Goal: Communication & Community: Share content

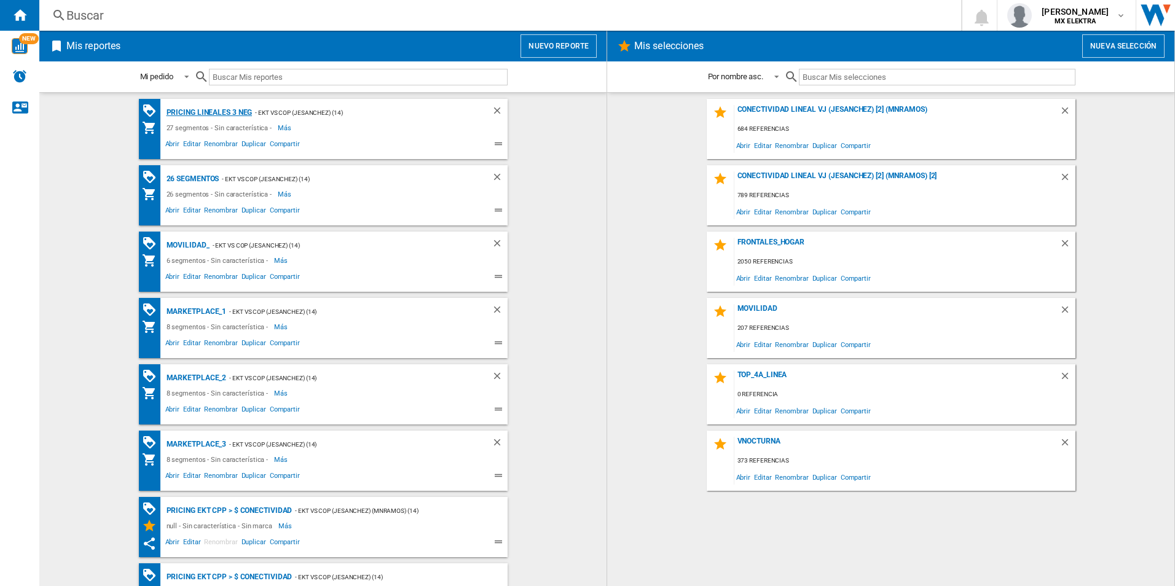
click at [212, 112] on div "Pricing lineales 3 neg" at bounding box center [207, 112] width 89 height 15
click at [271, 141] on span "Compartir" at bounding box center [285, 145] width 34 height 15
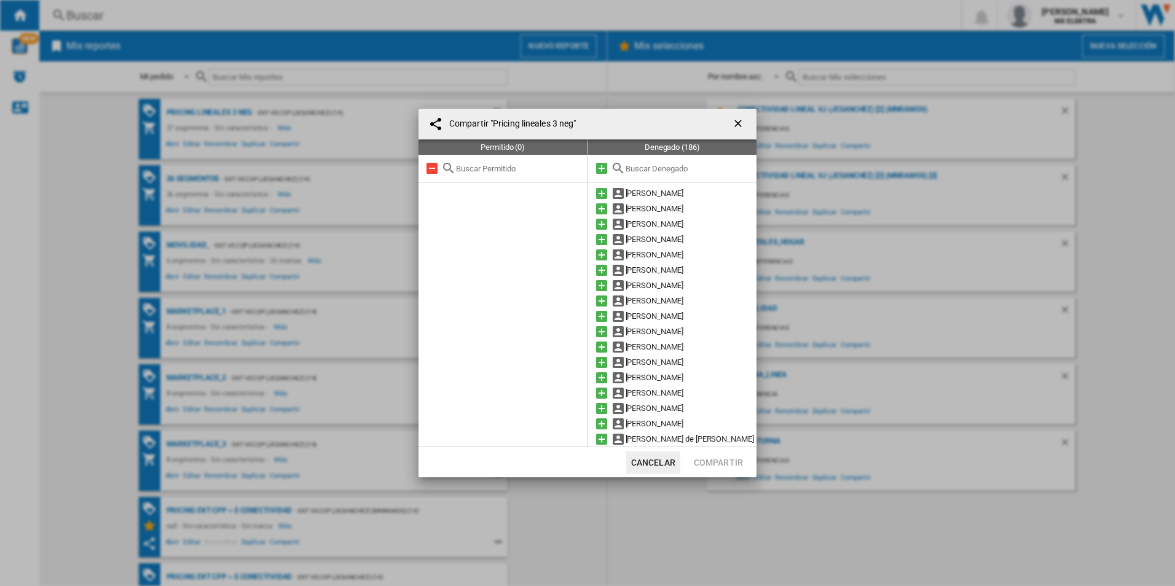
click at [657, 167] on input "text" at bounding box center [688, 168] width 125 height 9
click at [655, 166] on input "text" at bounding box center [688, 168] width 125 height 9
paste input "1151267"
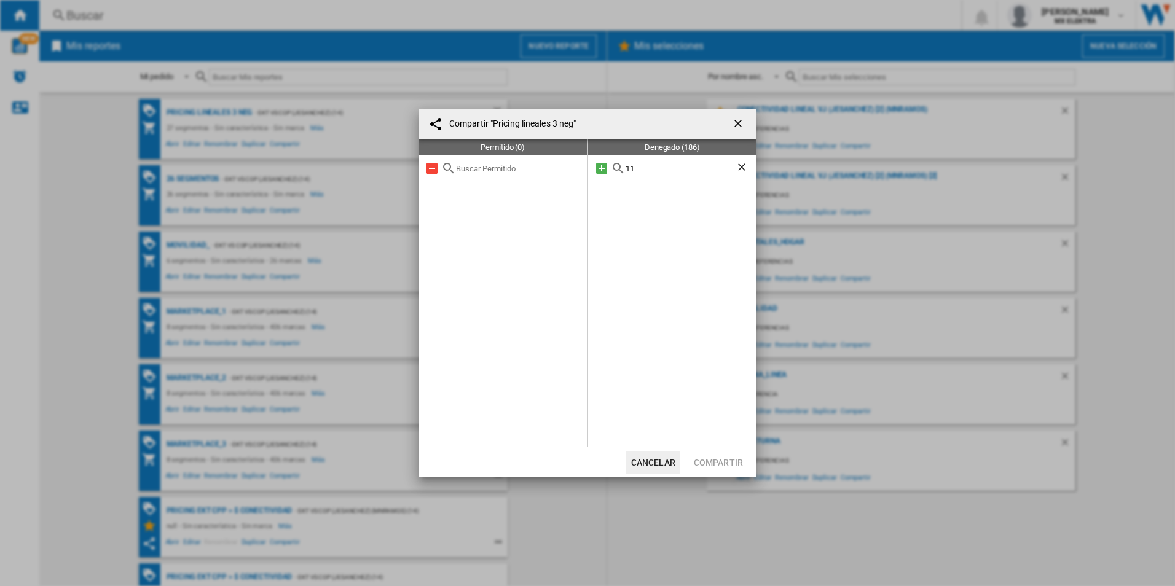
type input "1"
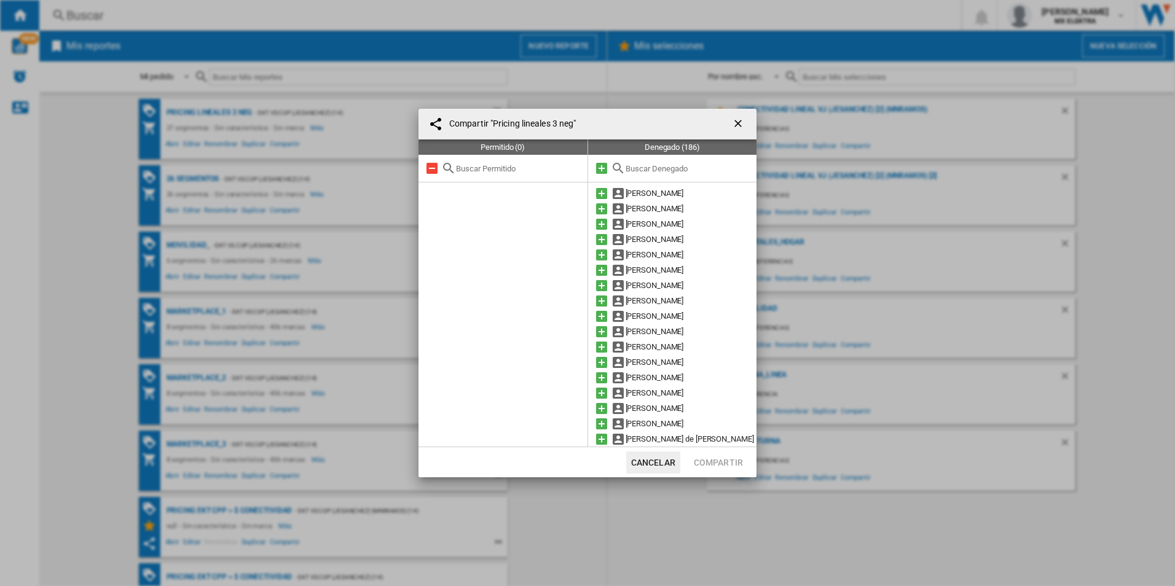
click at [740, 119] on ng-md-icon "getI18NText('BUTTONS.CLOSE_DIALOG')" at bounding box center [739, 124] width 15 height 15
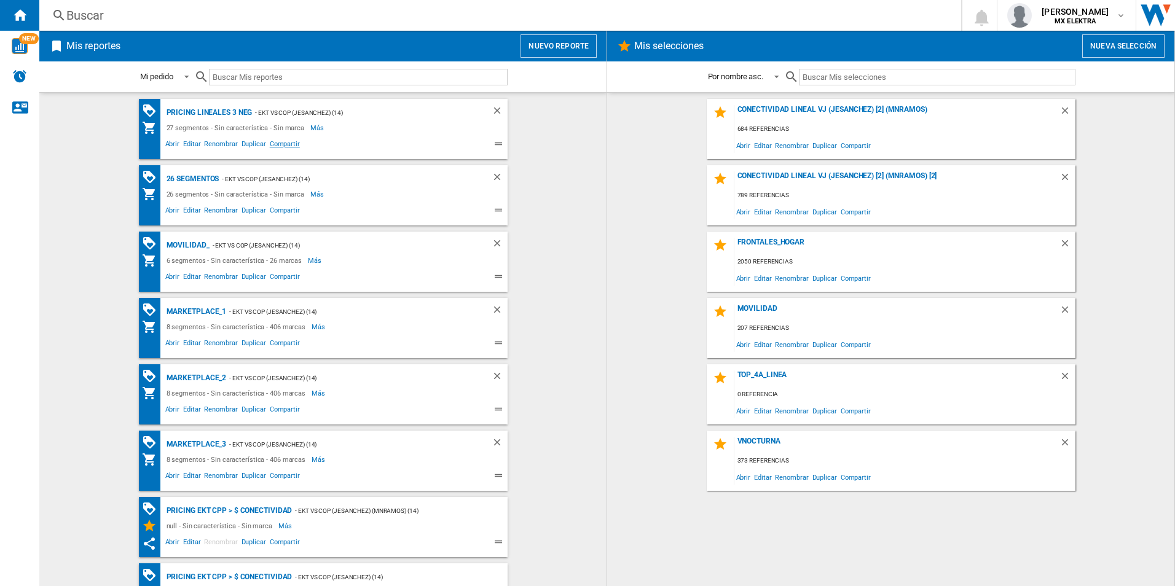
click at [279, 144] on span "Compartir" at bounding box center [285, 145] width 34 height 15
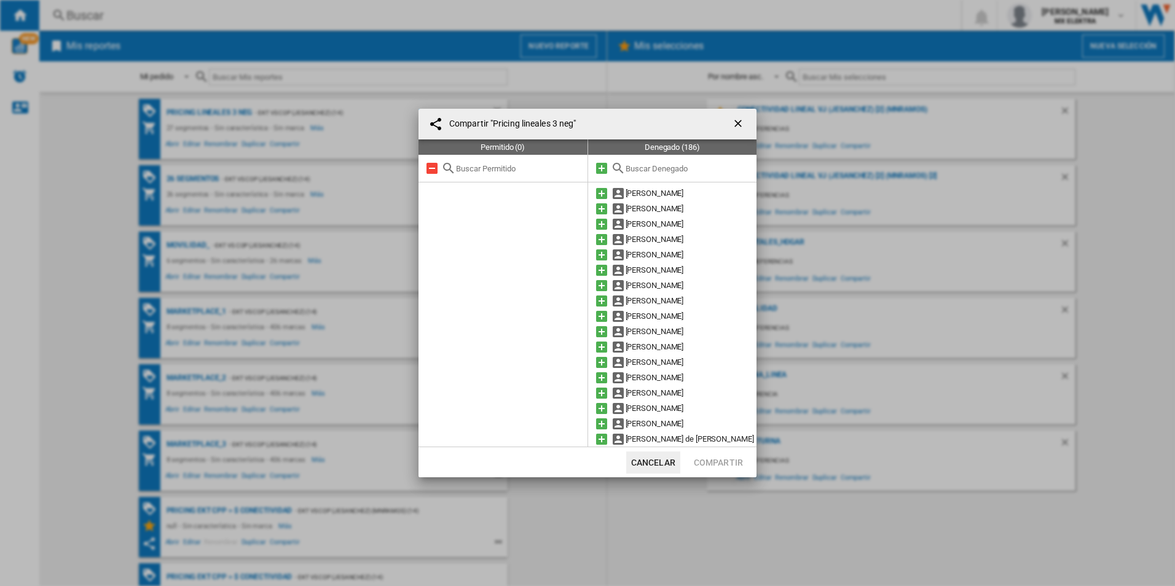
click at [633, 167] on input "text" at bounding box center [688, 168] width 125 height 9
paste input "934891"
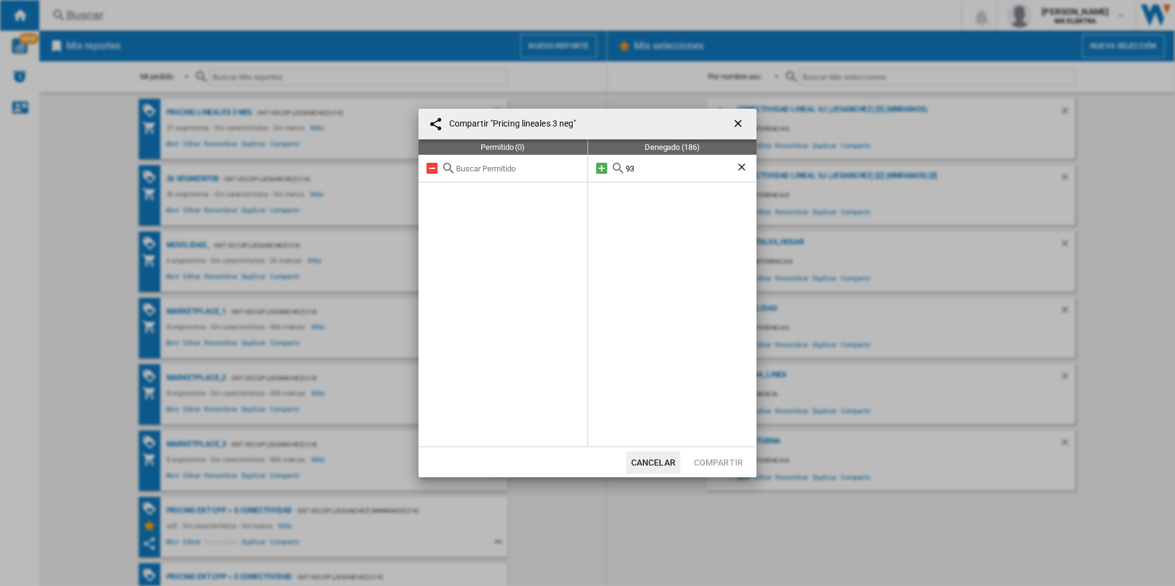
type input "9"
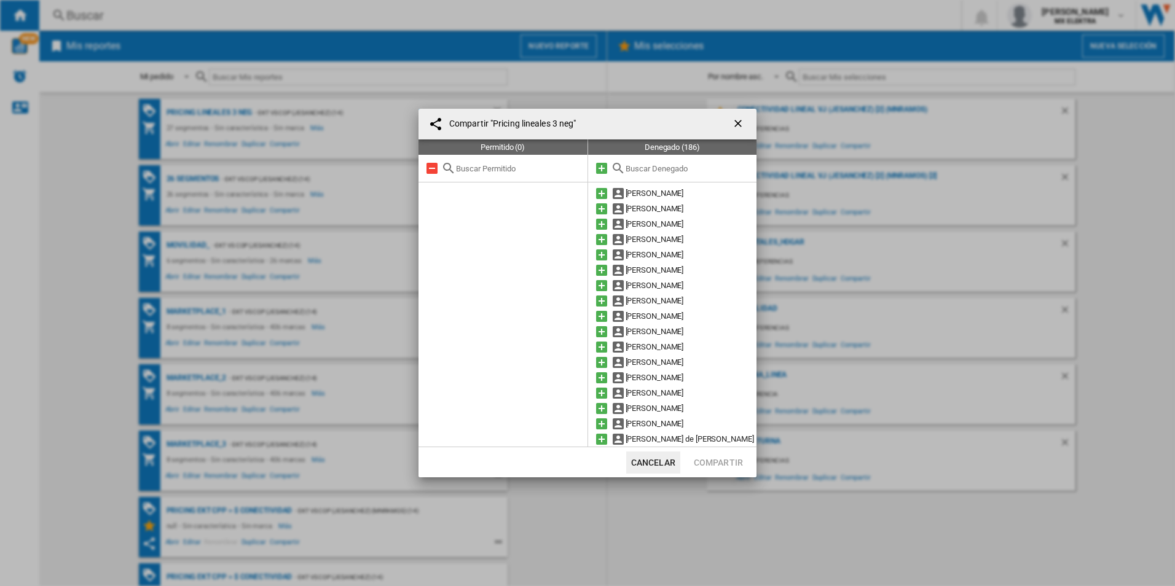
click at [646, 170] on input "text" at bounding box center [688, 168] width 125 height 9
paste input "[PERSON_NAME]"
type input "[PERSON_NAME]"
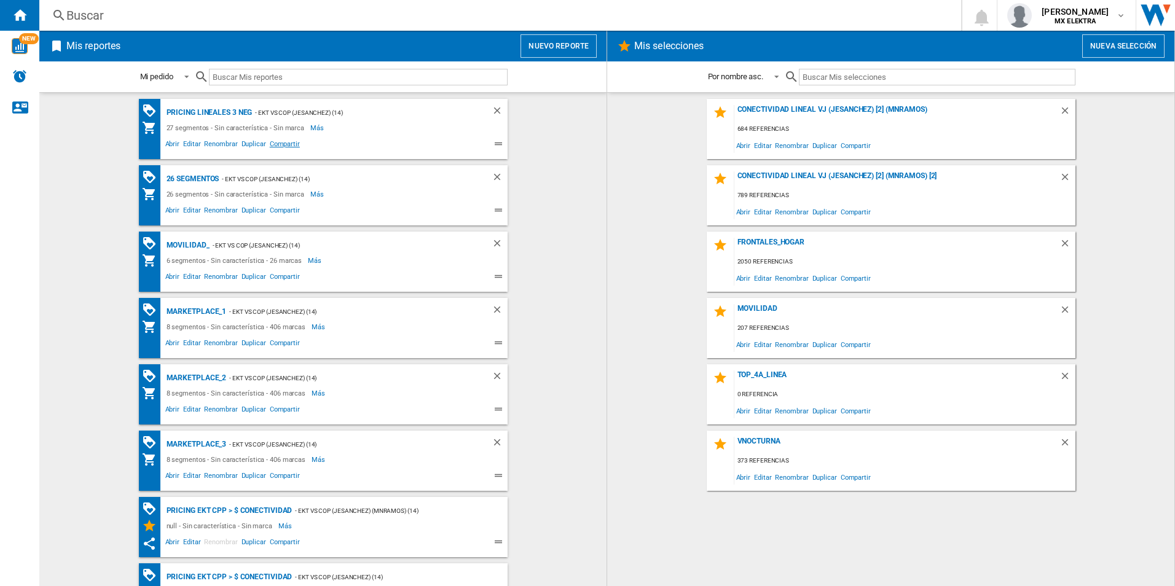
click at [278, 141] on span "Compartir" at bounding box center [285, 145] width 34 height 15
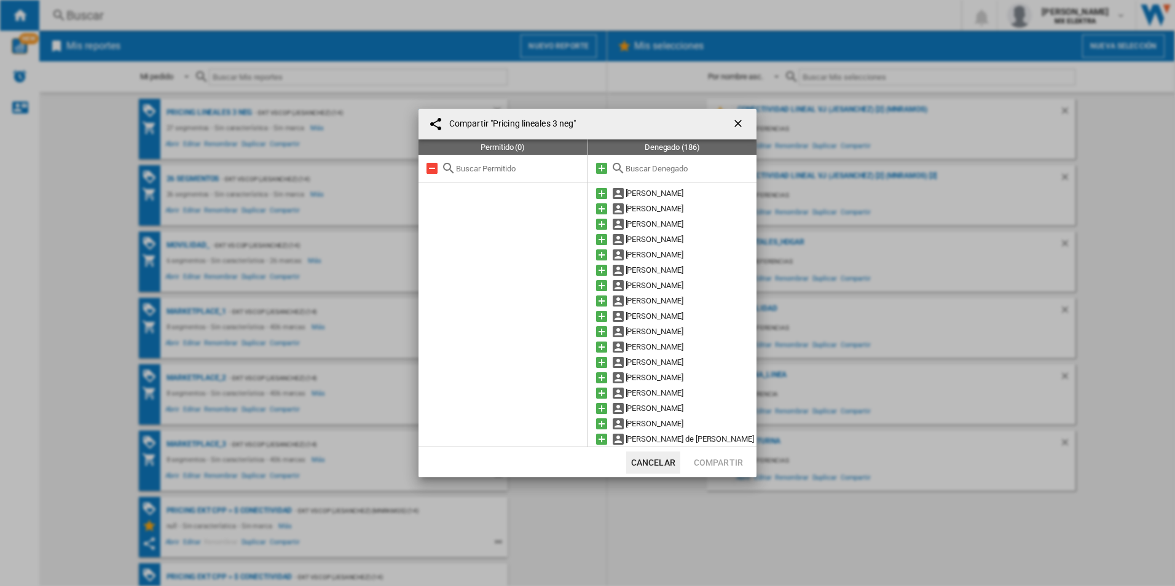
click at [646, 170] on input "text" at bounding box center [688, 168] width 125 height 9
paste input "[PERSON_NAME]"
type input "[PERSON_NAME]"
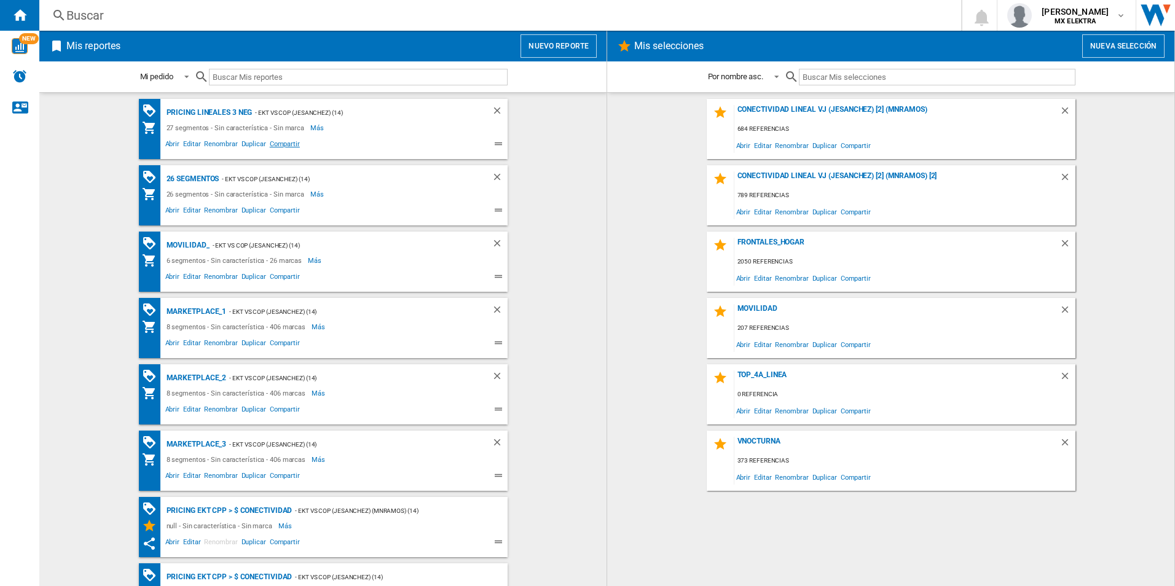
click at [281, 141] on span "Compartir" at bounding box center [285, 145] width 34 height 15
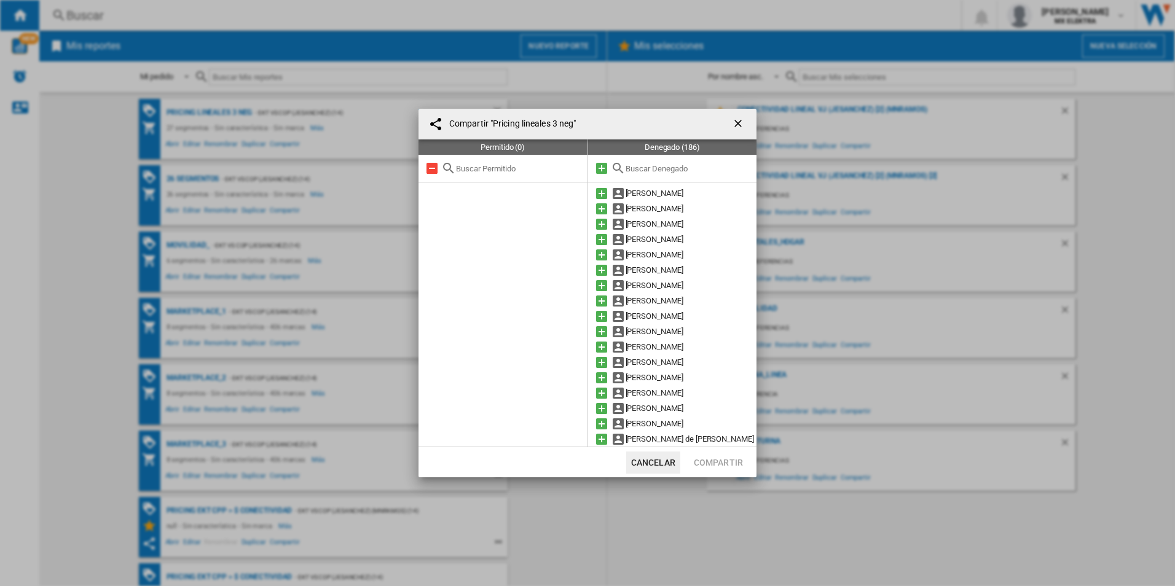
click at [637, 156] on div at bounding box center [672, 169] width 169 height 28
click at [640, 170] on input "text" at bounding box center [688, 168] width 125 height 9
paste input "[PERSON_NAME]"
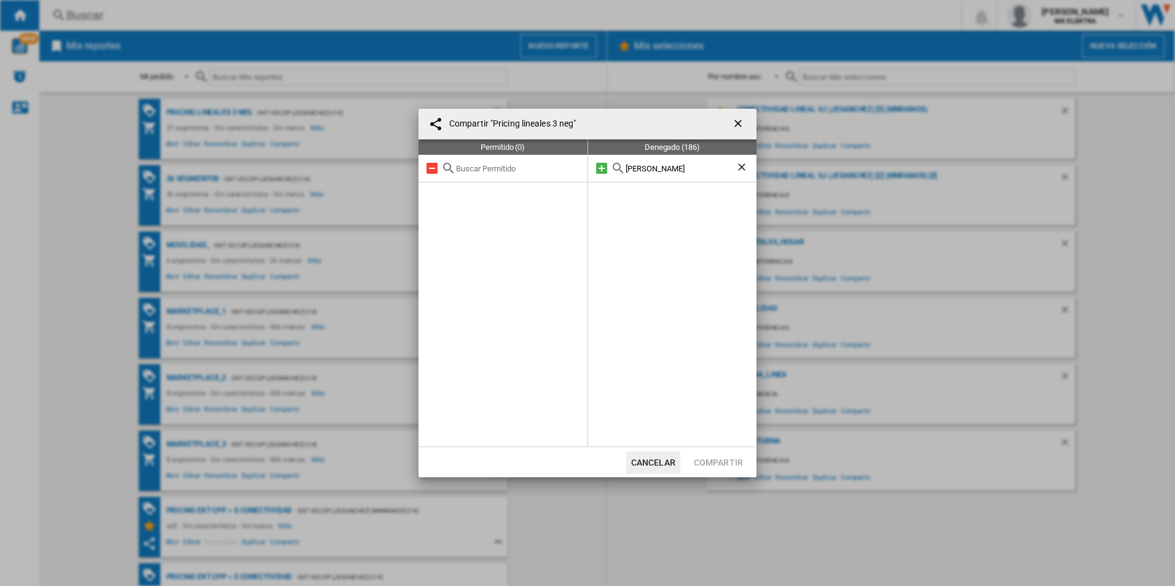
type input "[PERSON_NAME]"
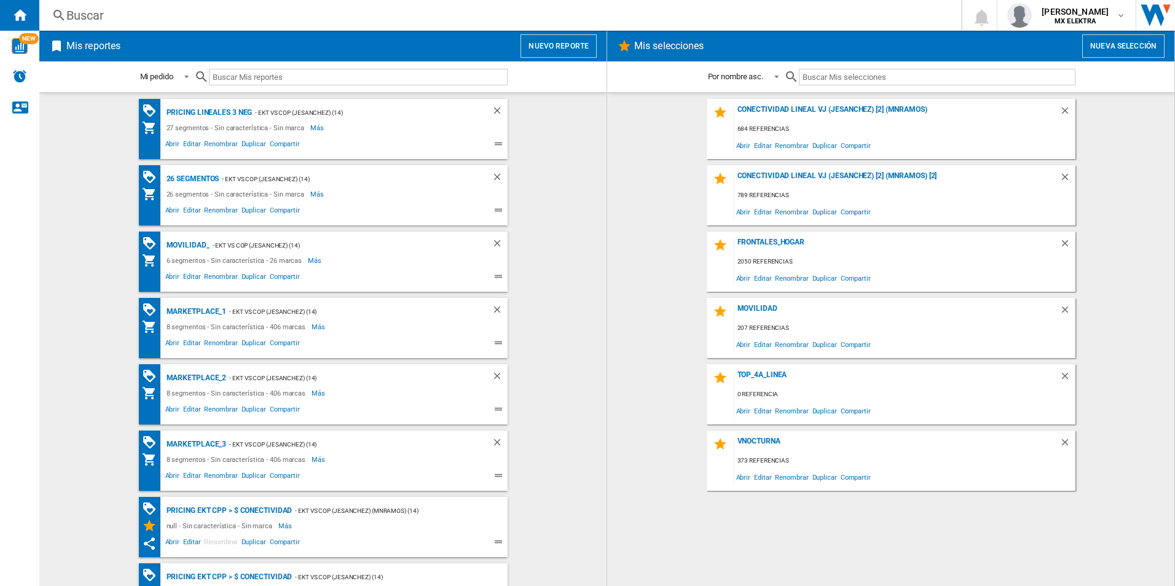
click at [302, 73] on input "text" at bounding box center [358, 77] width 299 height 17
click at [825, 69] on input "text" at bounding box center [937, 77] width 276 height 17
click at [264, 73] on input "text" at bounding box center [358, 77] width 299 height 17
click at [283, 141] on span "Compartir" at bounding box center [285, 145] width 34 height 15
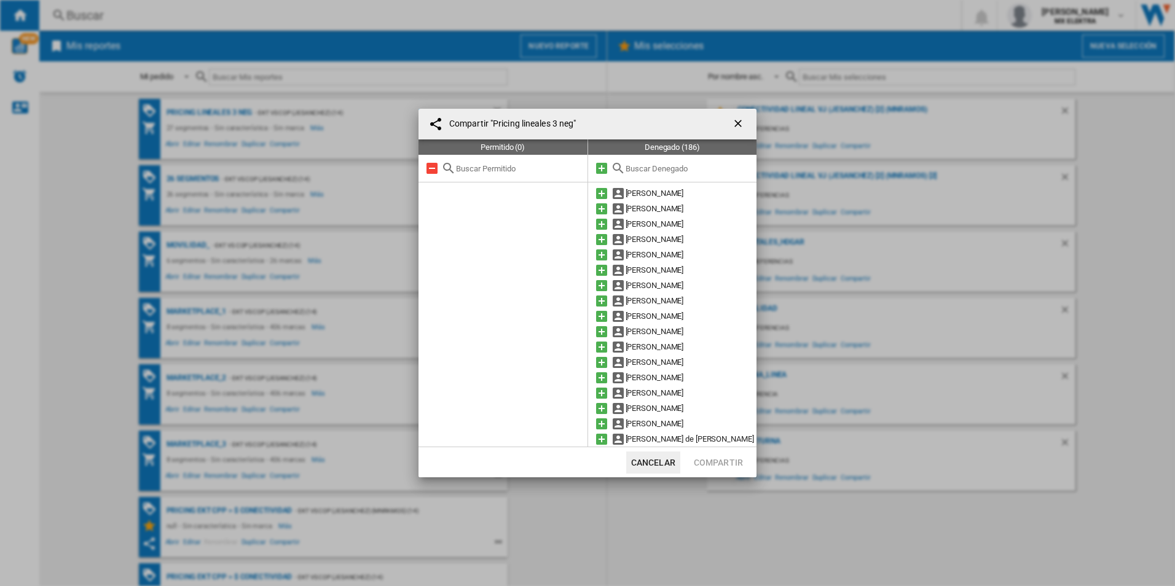
click at [667, 164] on input "text" at bounding box center [688, 168] width 125 height 9
paste input "1148985"
type input "1148985"
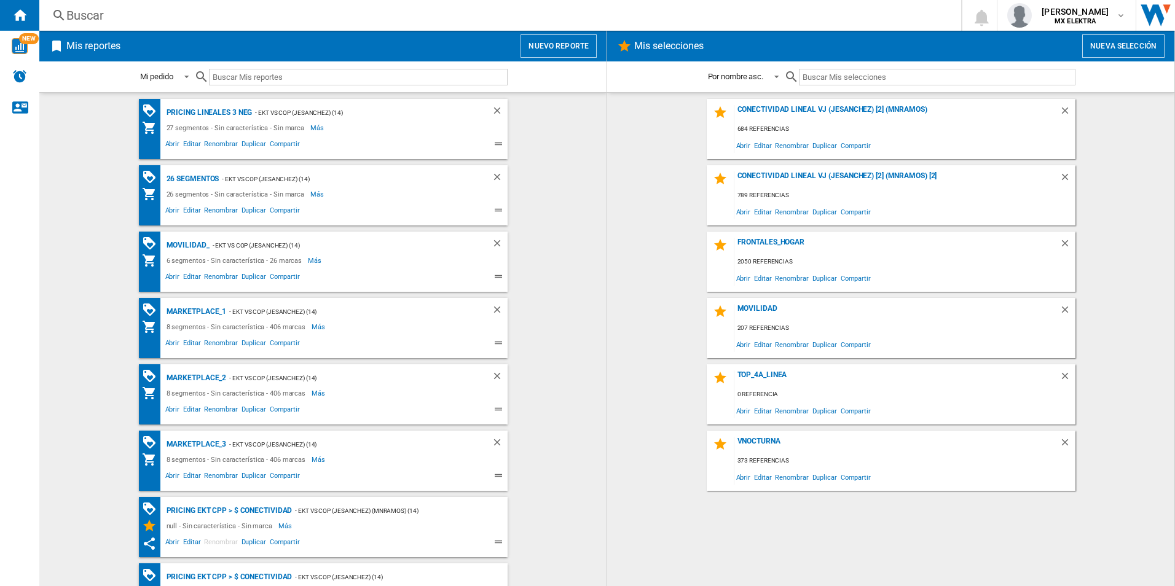
click at [501, 145] on ng-md-icon at bounding box center [500, 145] width 15 height 15
click at [493, 145] on ng-md-icon at bounding box center [500, 145] width 15 height 15
click at [285, 140] on span "Compartir" at bounding box center [285, 145] width 34 height 15
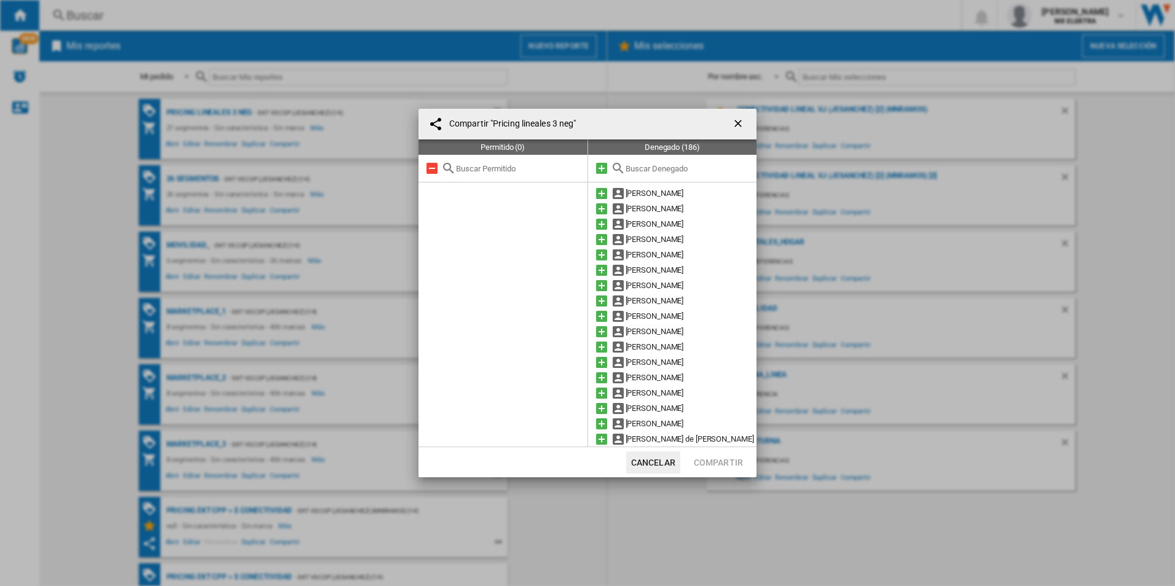
click at [730, 171] on input "text" at bounding box center [688, 168] width 125 height 9
paste input "[PERSON_NAME]"
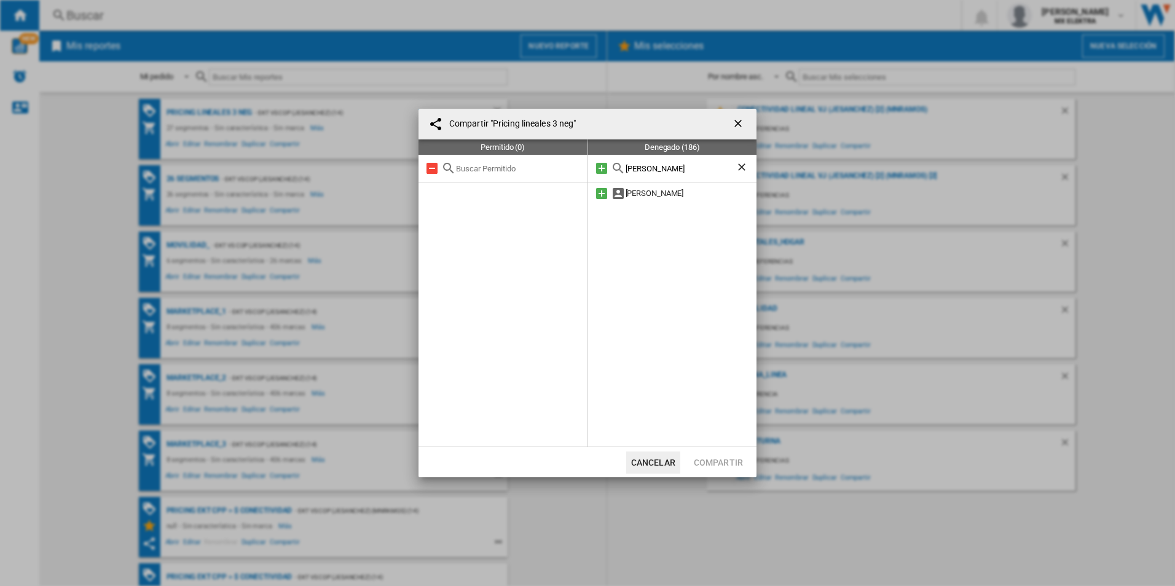
type input "[PERSON_NAME]"
click at [627, 195] on div "[PERSON_NAME]" at bounding box center [692, 193] width 132 height 15
click at [619, 195] on ng-md-icon at bounding box center [618, 193] width 15 height 15
click at [655, 269] on div at bounding box center [672, 324] width 169 height 246
click at [748, 166] on ng-md-icon "Borrar búsqueda" at bounding box center [743, 168] width 15 height 15
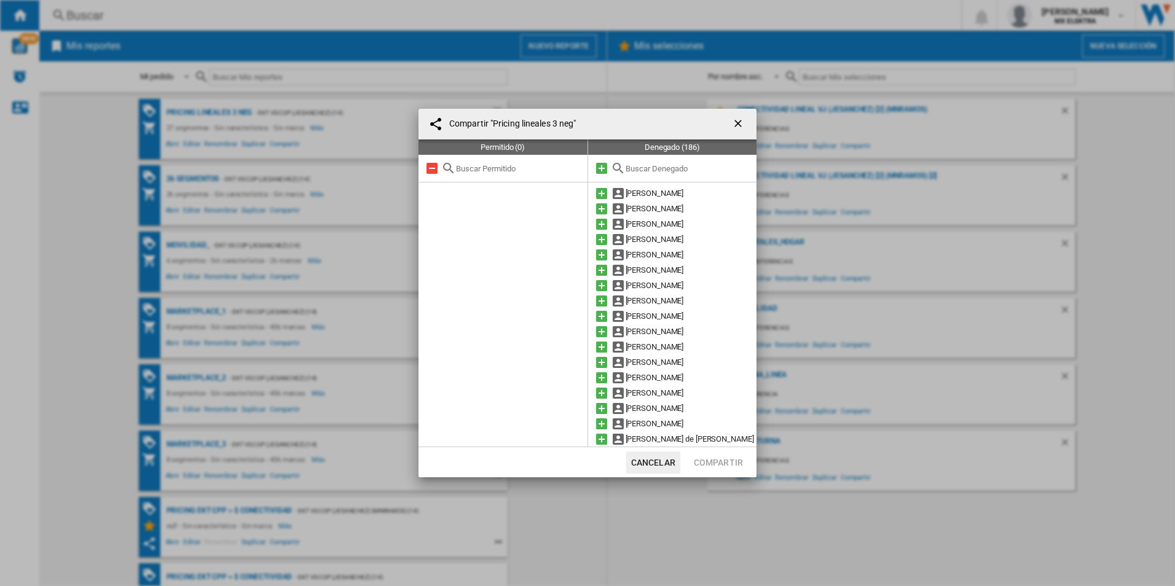
click at [673, 170] on input "text" at bounding box center [688, 168] width 125 height 9
paste input "[PERSON_NAME]"
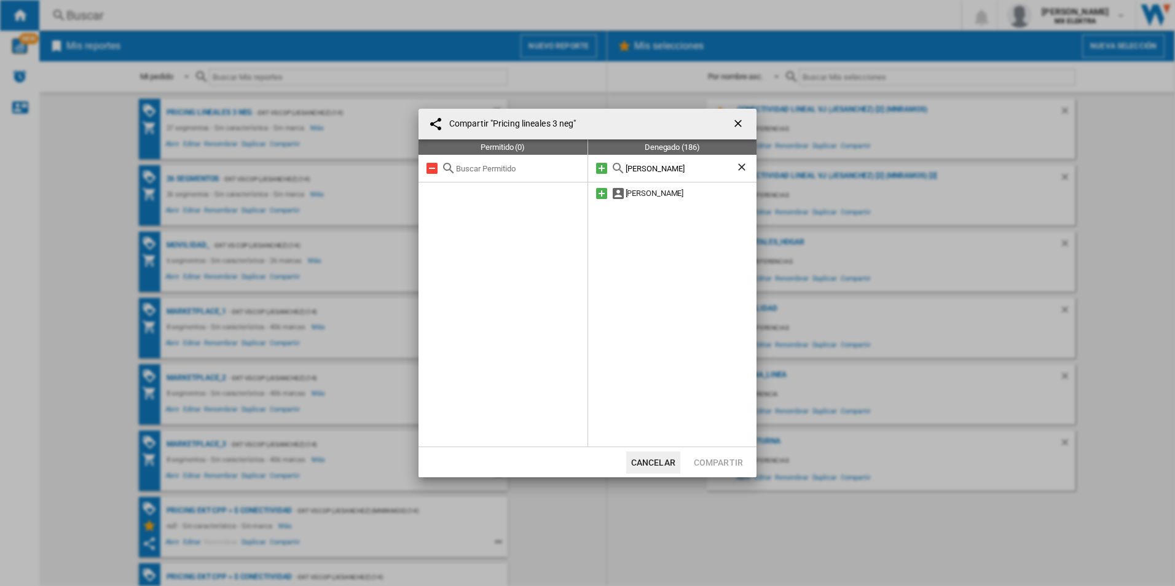
type input "[PERSON_NAME]"
click at [740, 118] on ng-md-icon "getI18NText('BUTTONS.CLOSE_DIALOG')" at bounding box center [739, 124] width 15 height 15
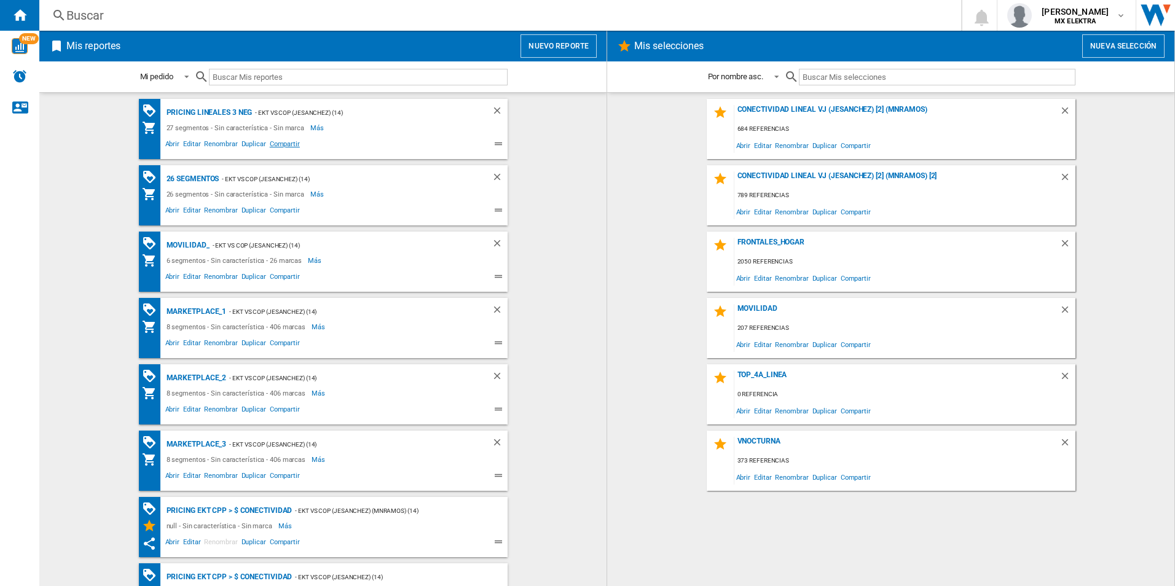
click at [293, 143] on span "Compartir" at bounding box center [285, 145] width 34 height 15
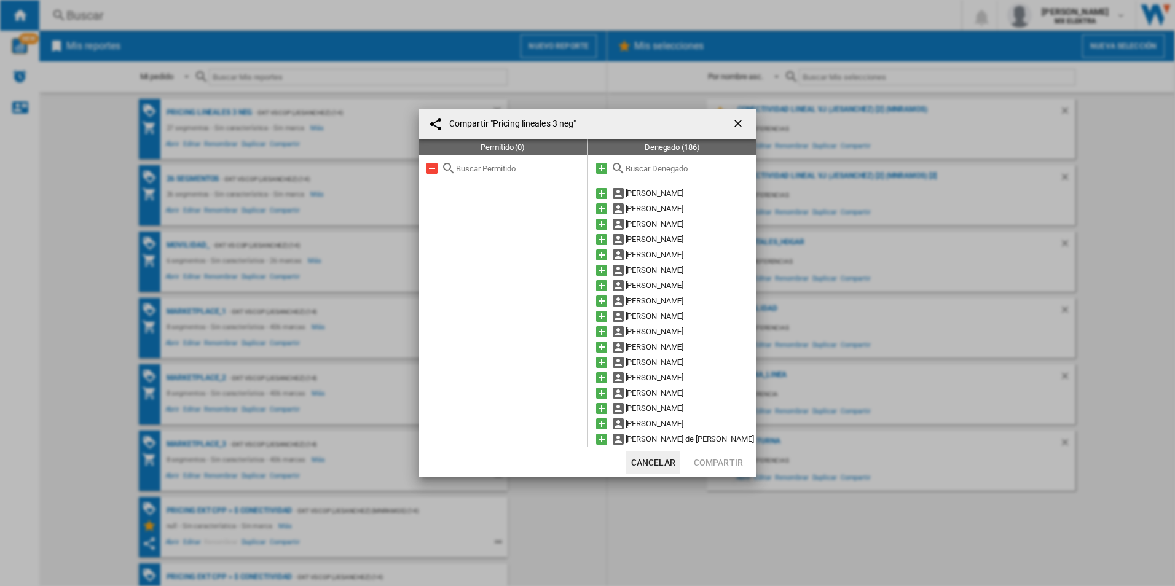
click at [633, 165] on input "text" at bounding box center [688, 168] width 125 height 9
paste input "[PERSON_NAME]"
type input "[PERSON_NAME]"
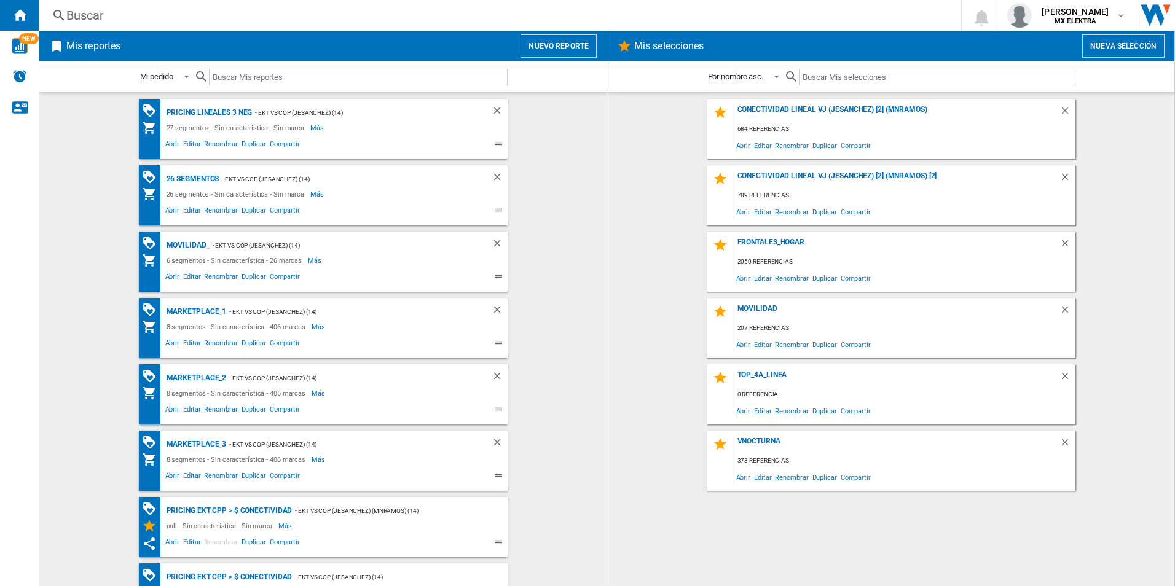
click at [302, 144] on span at bounding box center [382, 145] width 160 height 15
click at [284, 144] on span "Compartir" at bounding box center [285, 145] width 34 height 15
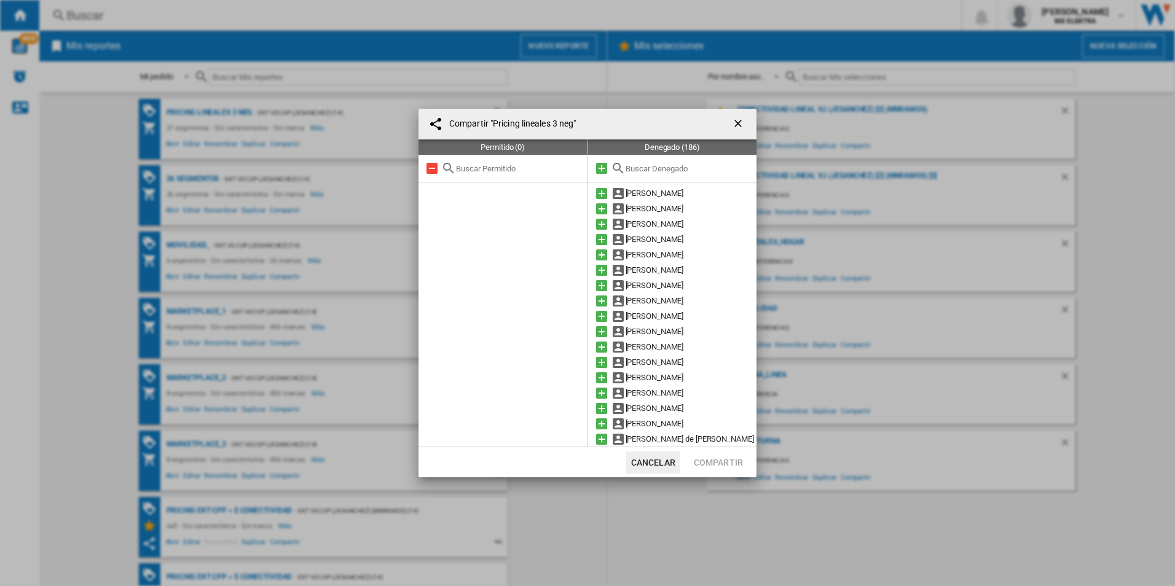
click at [626, 164] on input "text" at bounding box center [688, 168] width 125 height 9
paste input "[PERSON_NAME]"
type input "[PERSON_NAME]"
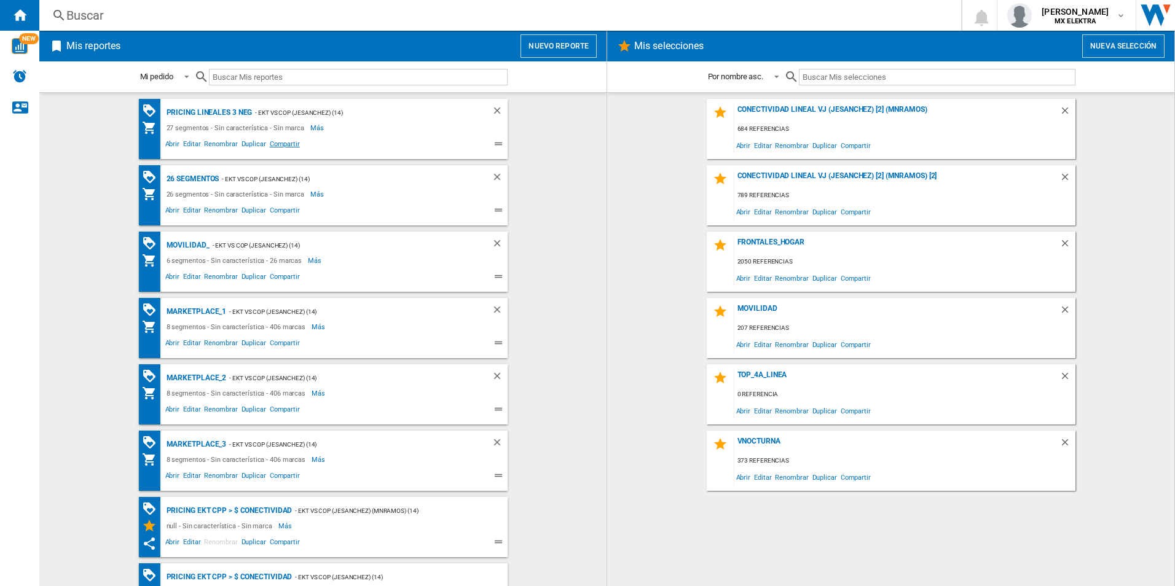
click at [269, 144] on span "Compartir" at bounding box center [285, 145] width 34 height 15
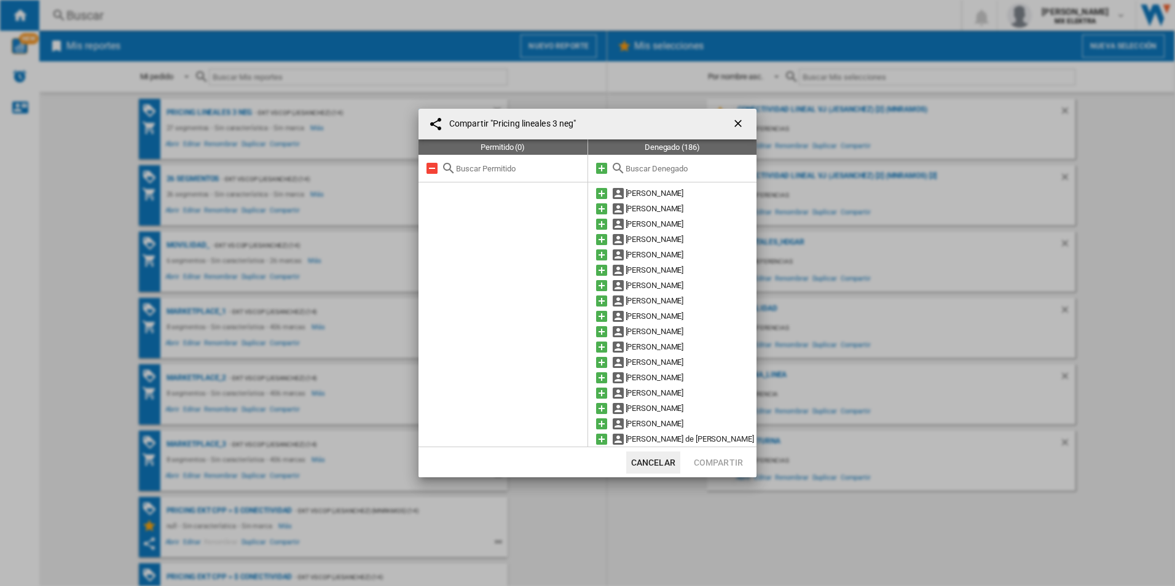
click at [643, 168] on input "text" at bounding box center [688, 168] width 125 height 9
paste input "[PERSON_NAME]"
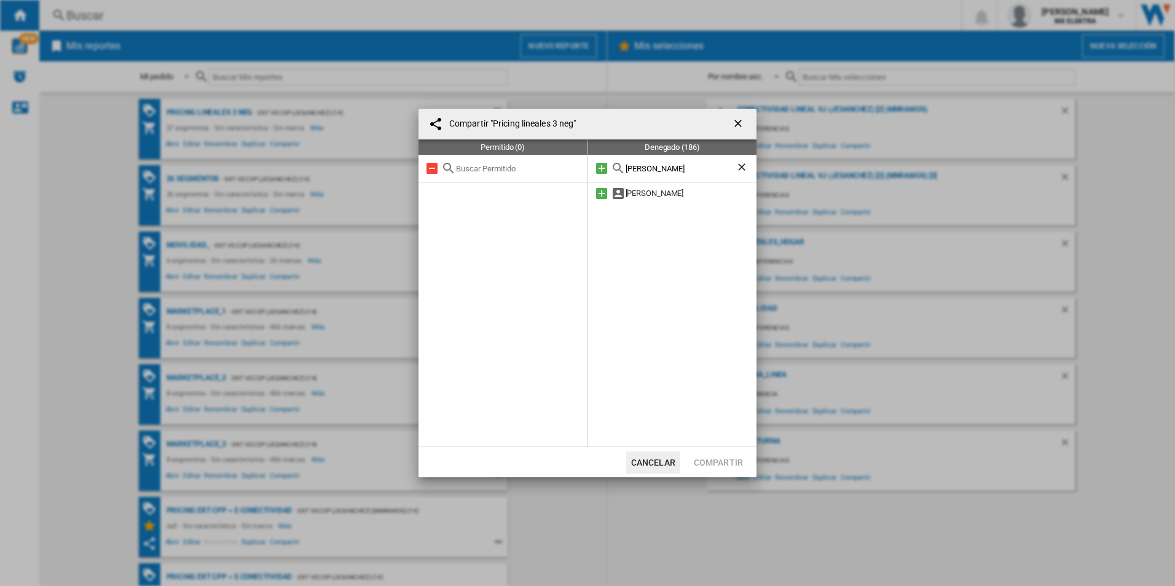
type input "[PERSON_NAME]"
click at [653, 257] on div at bounding box center [672, 324] width 169 height 246
click at [738, 125] on ng-md-icon "getI18NText('BUTTONS.CLOSE_DIALOG')" at bounding box center [739, 124] width 15 height 15
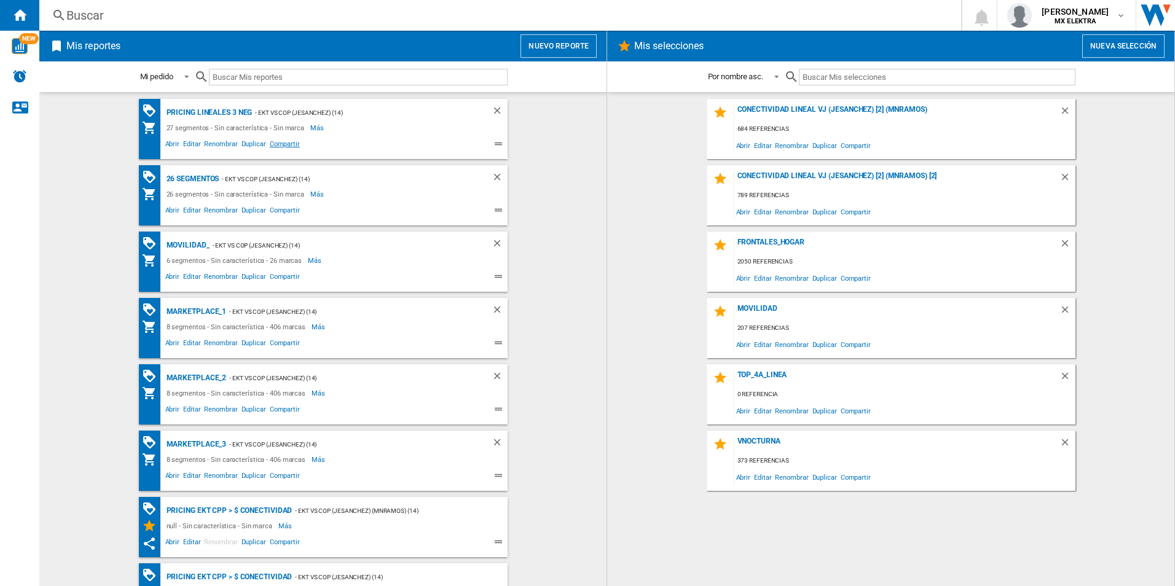
click at [273, 140] on span "Compartir" at bounding box center [285, 145] width 34 height 15
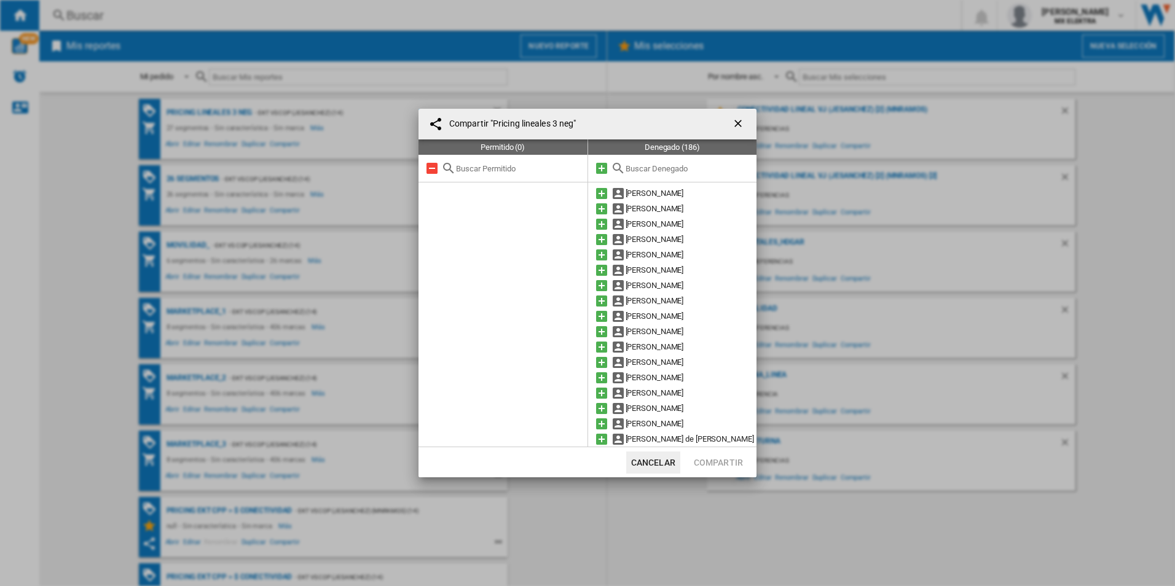
click at [624, 170] on md-icon at bounding box center [618, 168] width 15 height 15
click at [645, 168] on input "text" at bounding box center [688, 168] width 125 height 9
paste input "[PERSON_NAME]"
type input "[PERSON_NAME]"
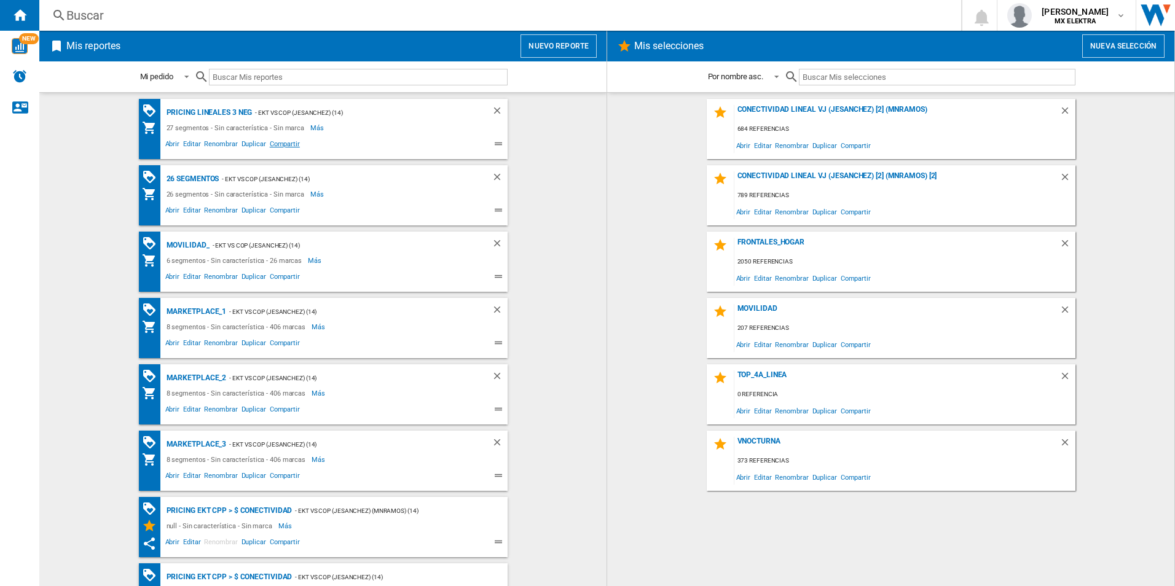
click at [284, 149] on span "Compartir" at bounding box center [285, 145] width 34 height 15
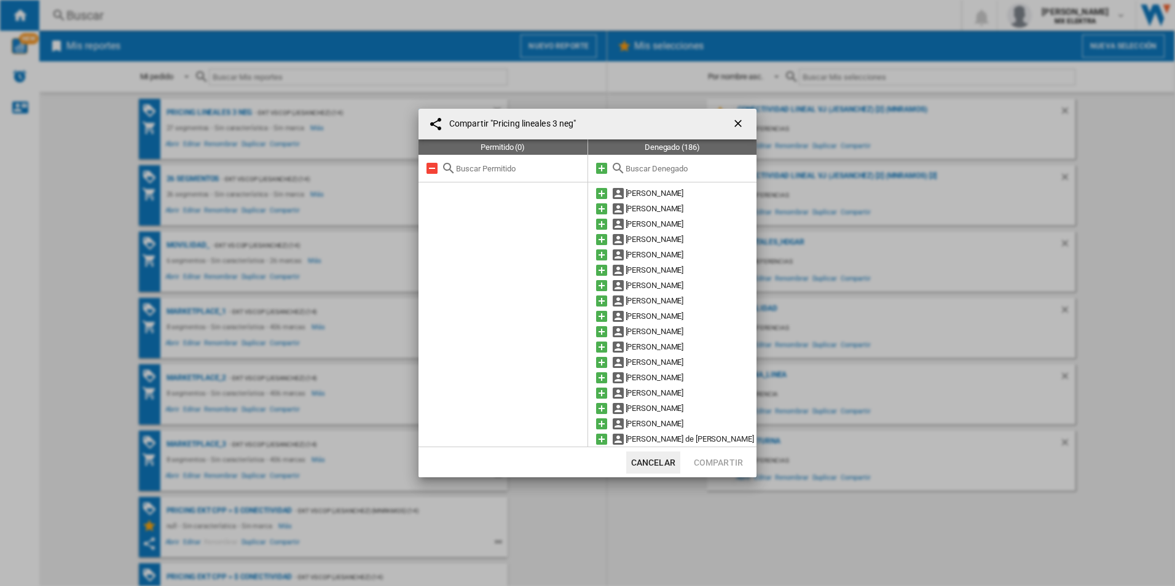
click at [668, 154] on div "Denegado (186)" at bounding box center [672, 147] width 169 height 15
click at [661, 170] on input "text" at bounding box center [688, 168] width 125 height 9
paste input "[PERSON_NAME]"
type input "[PERSON_NAME]"
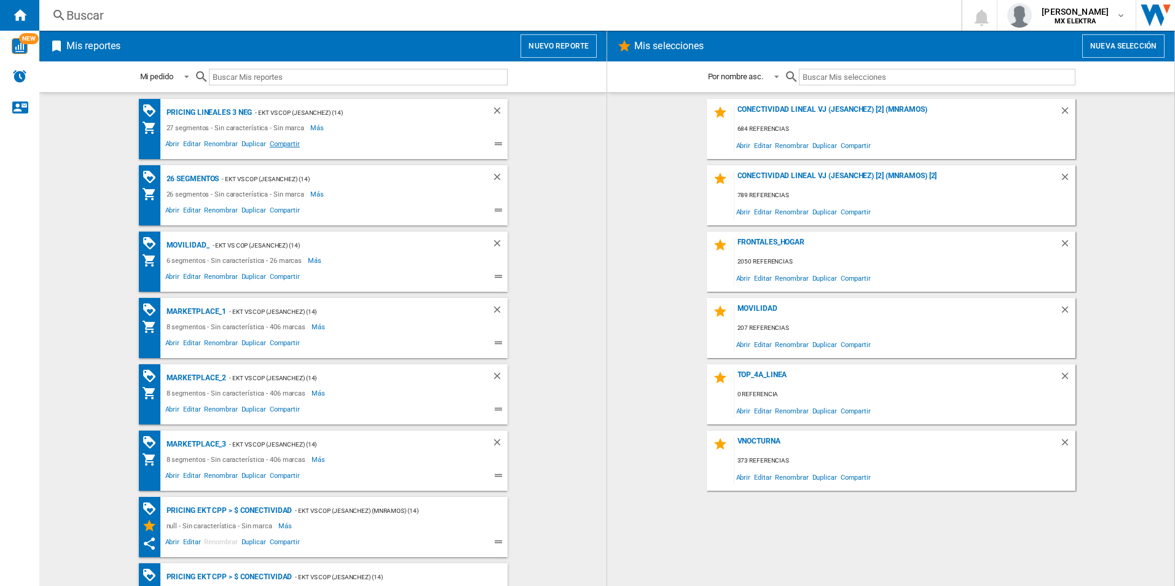
click at [276, 143] on span "Compartir" at bounding box center [285, 145] width 34 height 15
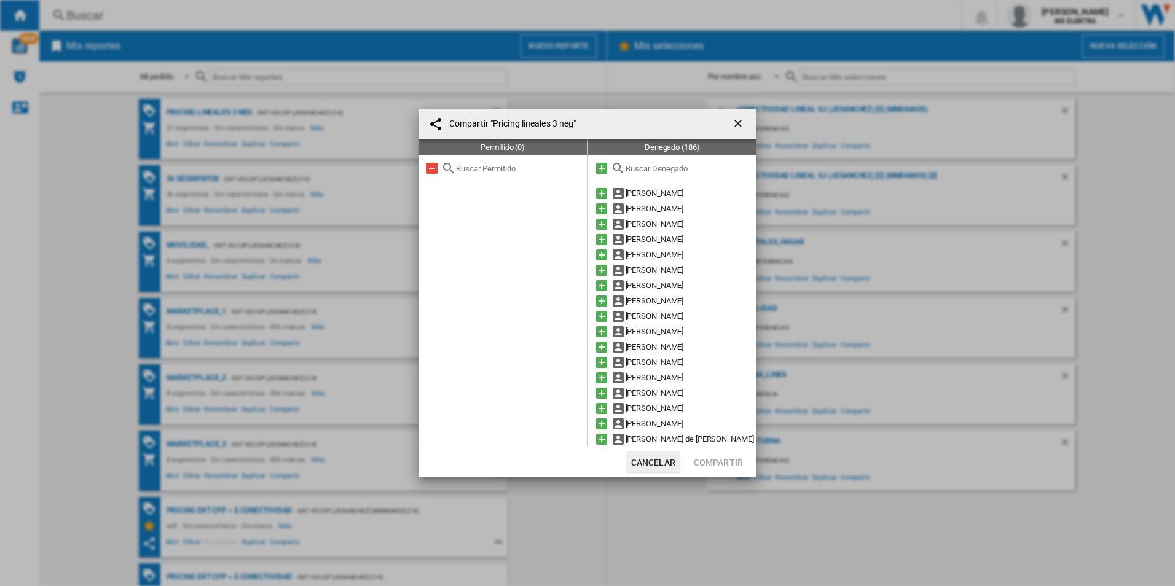
click at [696, 162] on div at bounding box center [672, 169] width 169 height 28
click at [653, 164] on input "text" at bounding box center [688, 168] width 125 height 9
paste input "[PERSON_NAME] [PERSON_NAME]"
type input "[PERSON_NAME] [PERSON_NAME]"
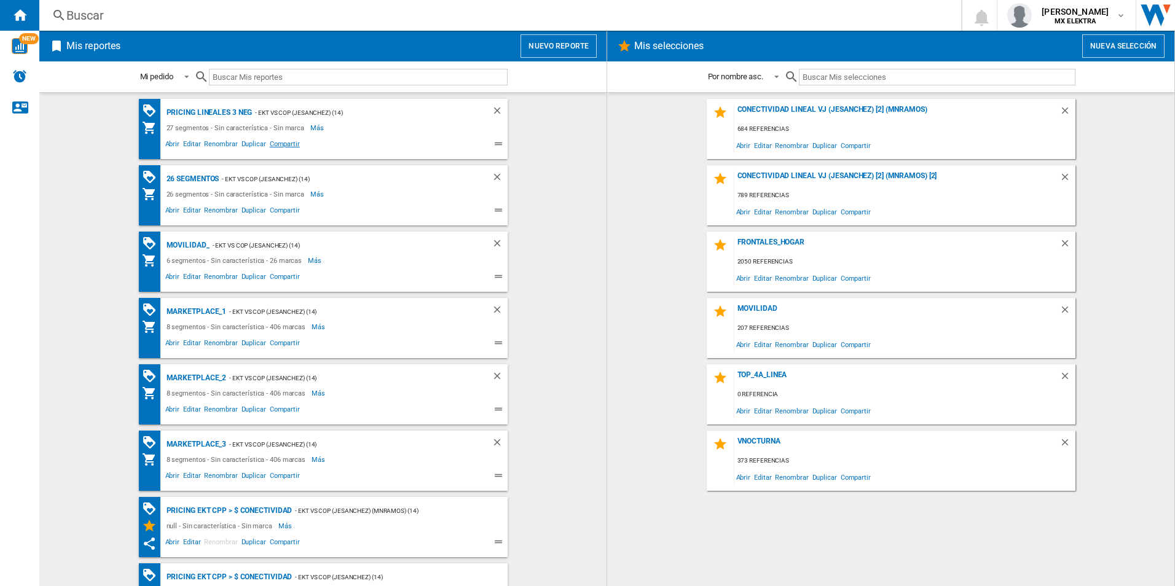
click at [288, 142] on span "Compartir" at bounding box center [285, 145] width 34 height 15
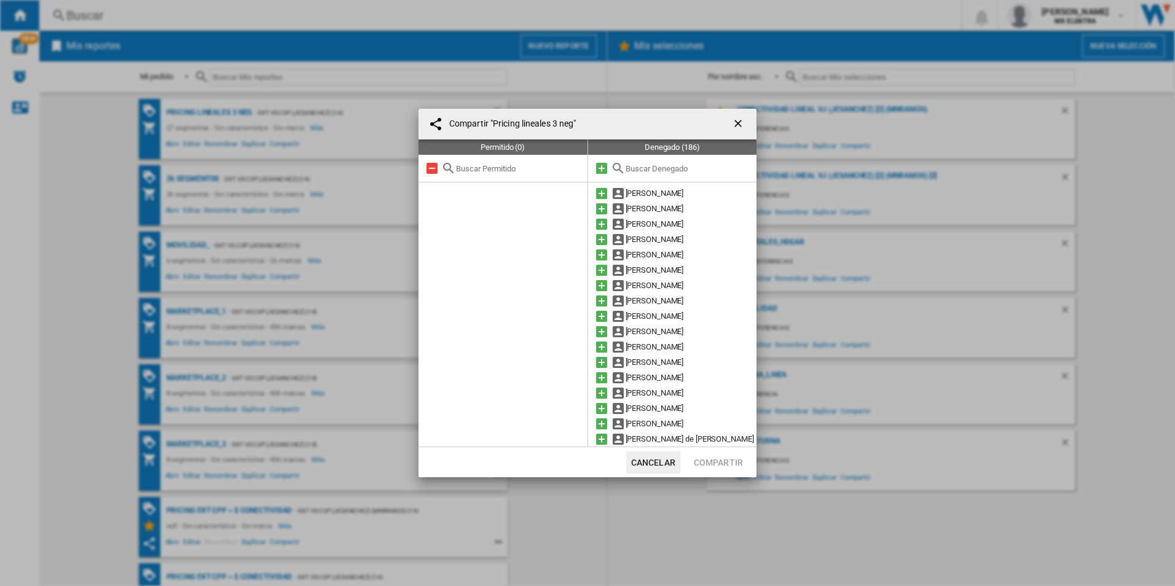
click at [706, 166] on input "text" at bounding box center [688, 168] width 125 height 9
paste input "[PERSON_NAME]"
type input "[PERSON_NAME]"
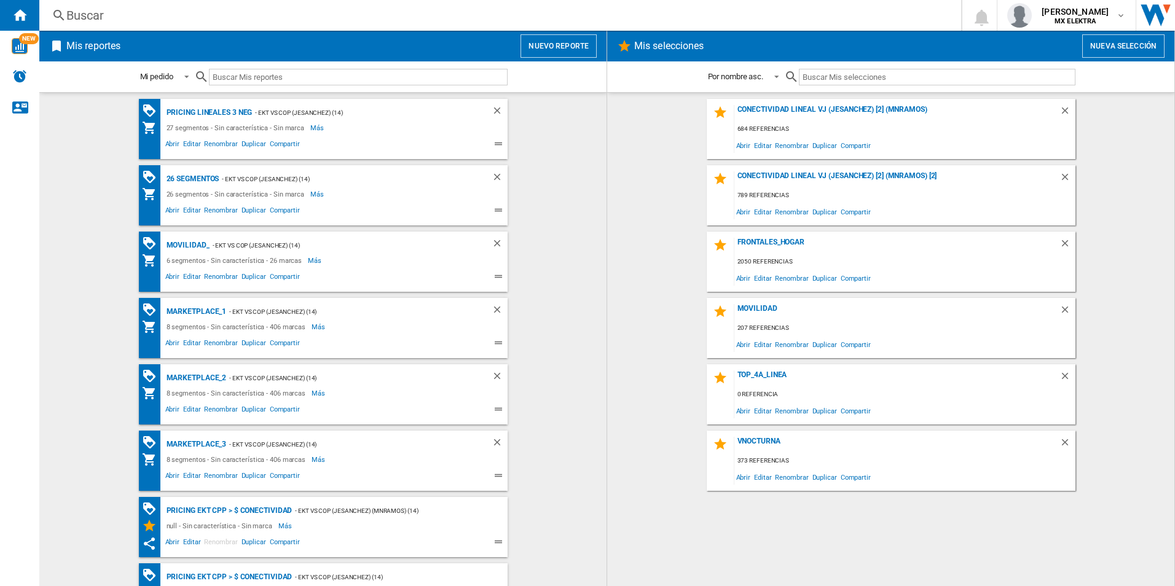
click at [556, 90] on div "Mi pedido Mi pedido Por tipo de reporte Por nombre asc. Por nombre desc." at bounding box center [322, 76] width 567 height 31
click at [495, 143] on ng-md-icon at bounding box center [500, 145] width 15 height 15
click at [286, 144] on span "Compartir" at bounding box center [285, 145] width 34 height 15
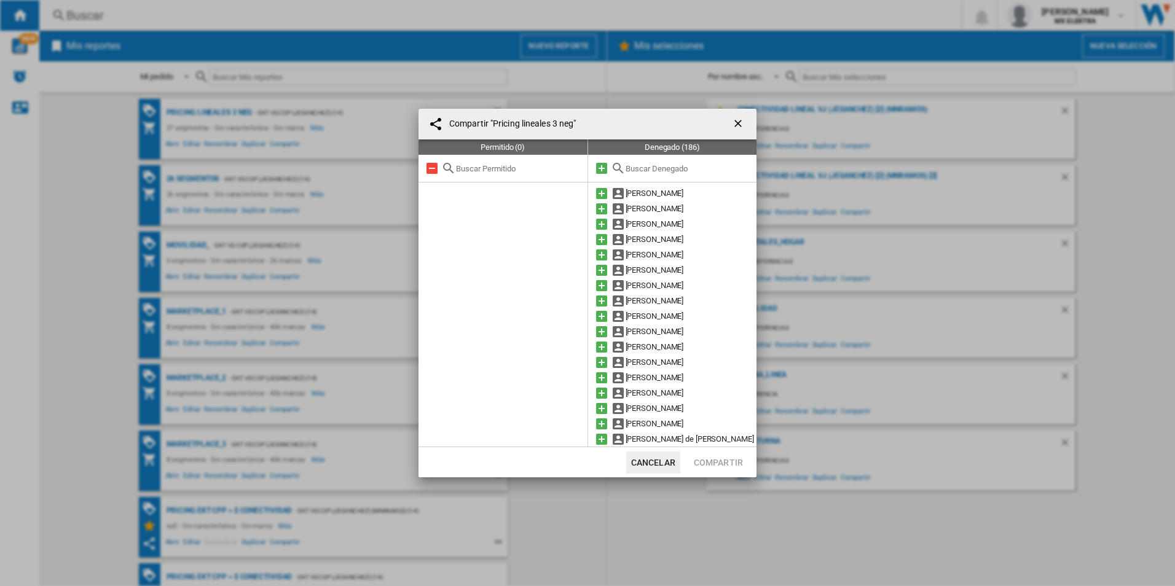
click at [637, 164] on input "text" at bounding box center [688, 168] width 125 height 9
type input "G"
paste input "[PERSON_NAME]"
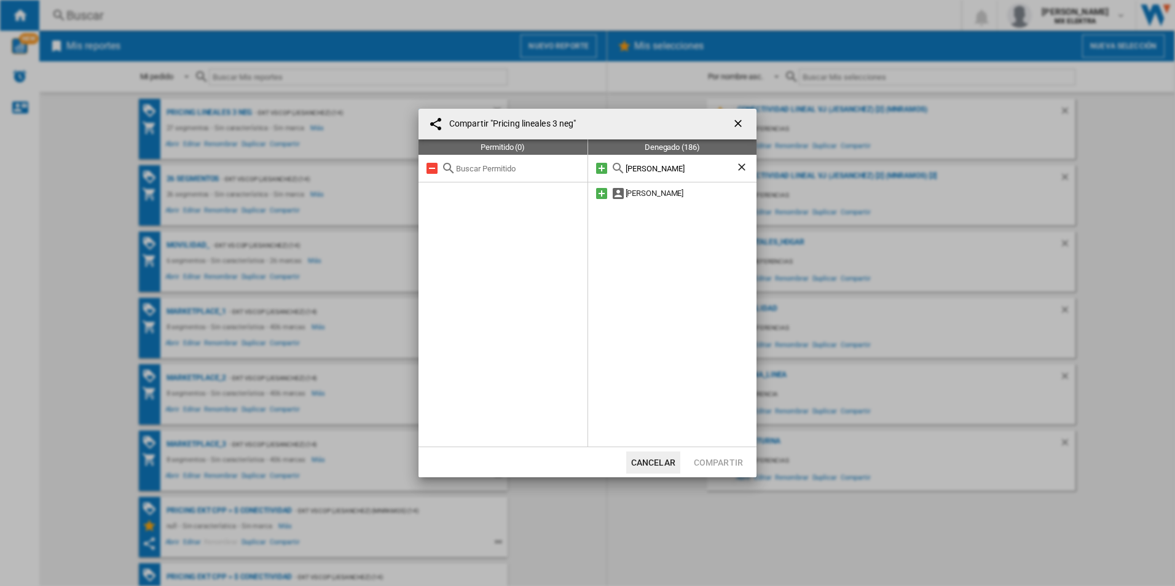
type input "[PERSON_NAME]"
click at [739, 122] on ng-md-icon "getI18NText('BUTTONS.CLOSE_DIALOG')" at bounding box center [739, 124] width 15 height 15
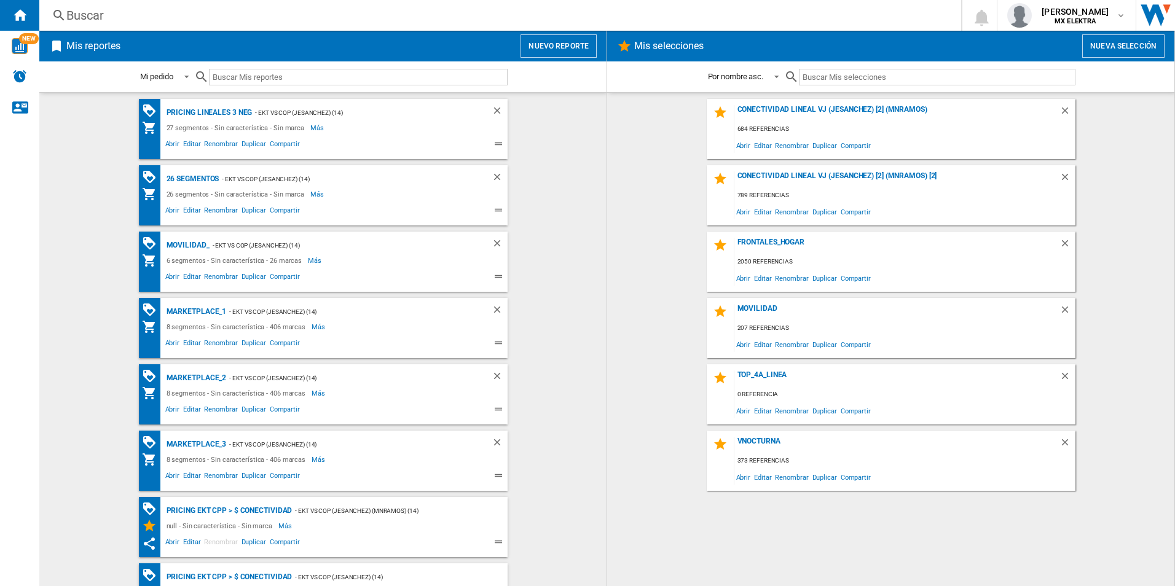
click at [554, 342] on wk-bookmarked-report "MARKETPLACE_1 - EKT vs Cop (jesanchez) (14) 8 segmentos - Sin característica - …" at bounding box center [323, 328] width 543 height 60
